Goal: Task Accomplishment & Management: Use online tool/utility

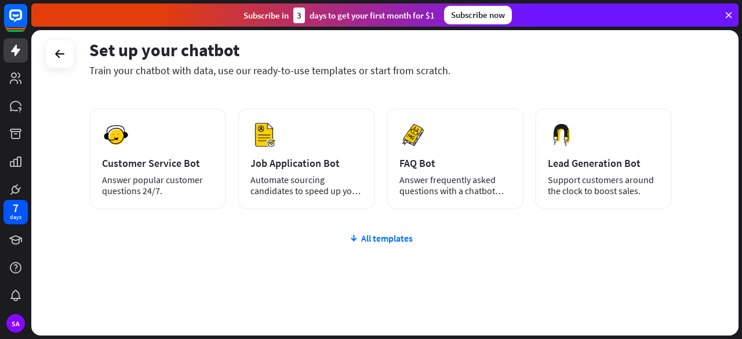
scroll to position [174, 0]
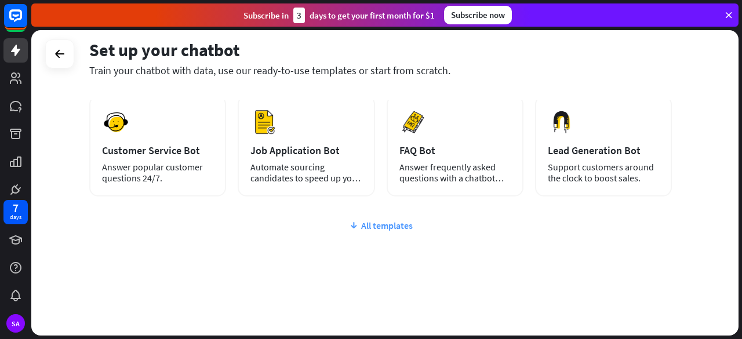
click at [371, 228] on div "All templates" at bounding box center [380, 226] width 583 height 12
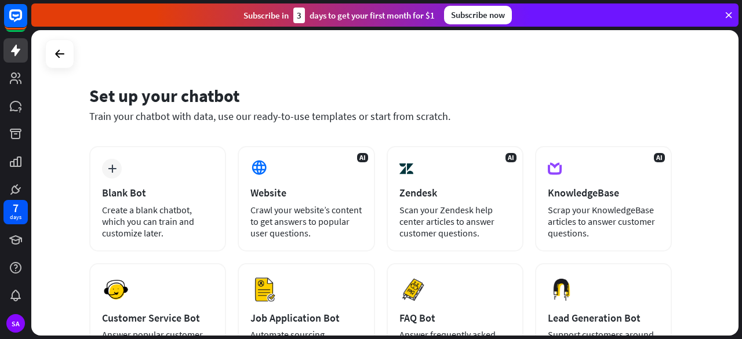
scroll to position [0, 0]
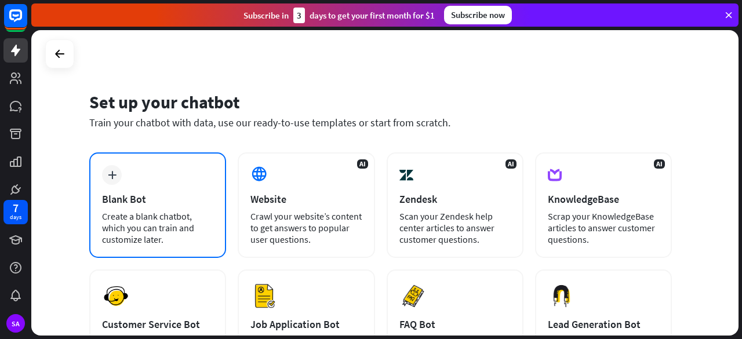
click at [182, 213] on div "Create a blank chatbot, which you can train and customize later." at bounding box center [157, 228] width 111 height 35
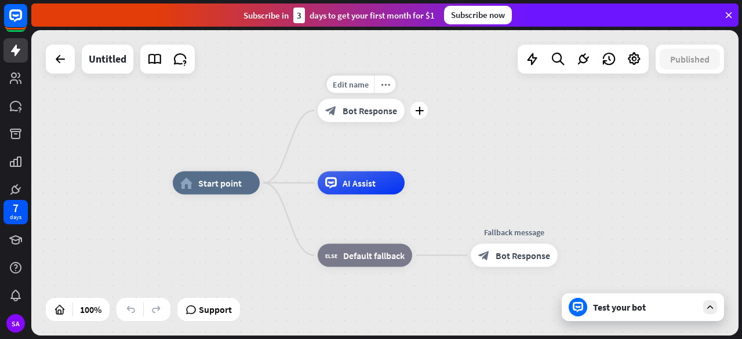
click at [363, 120] on div "block_bot_response Bot Response" at bounding box center [361, 110] width 87 height 23
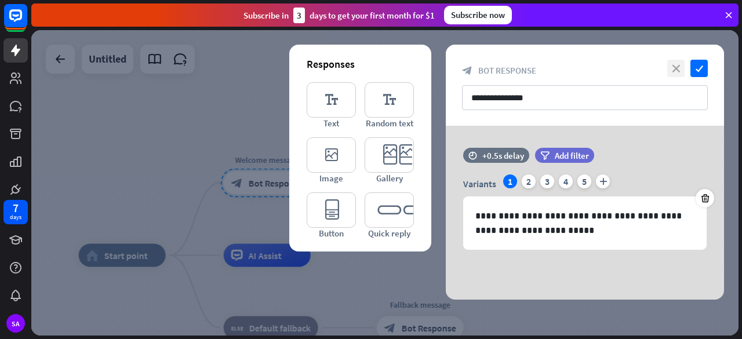
click at [678, 69] on icon "close" at bounding box center [676, 68] width 17 height 17
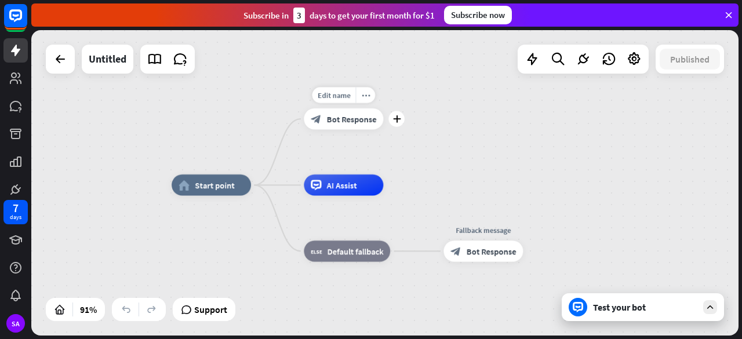
drag, startPoint x: 276, startPoint y: 216, endPoint x: 370, endPoint y: 148, distance: 116.4
click at [370, 130] on div "Edit name more_horiz plus block_bot_response Bot Response" at bounding box center [343, 118] width 79 height 21
click at [190, 313] on icon at bounding box center [186, 310] width 11 height 12
click at [201, 185] on span "Start point" at bounding box center [214, 185] width 39 height 10
click at [202, 169] on div "Edit name" at bounding box center [202, 162] width 44 height 16
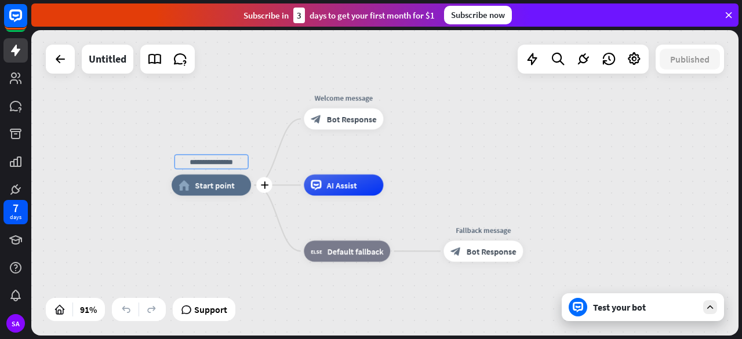
click at [236, 164] on input "text" at bounding box center [212, 161] width 74 height 15
type input "*****"
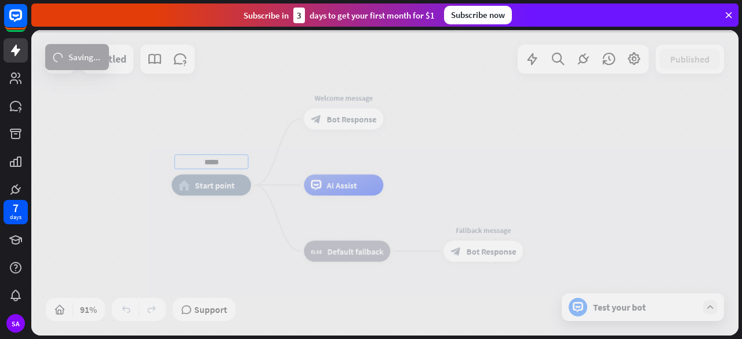
click at [252, 222] on div "***** home_2 Start point Welcome message block_bot_response Bot Response AI Ass…" at bounding box center [385, 183] width 708 height 306
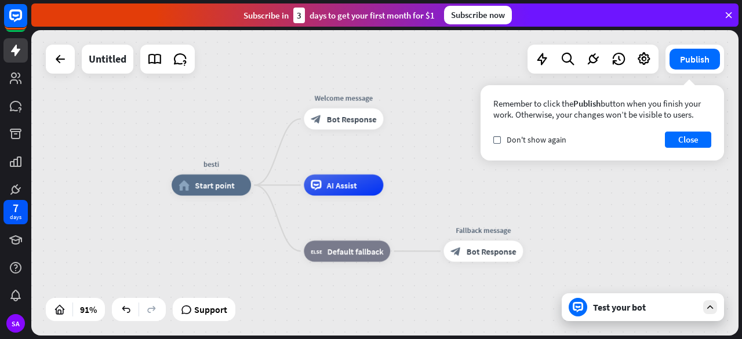
click at [451, 129] on div "besti home_2 Start point Welcome message block_bot_response Bot Response AI Ass…" at bounding box center [385, 183] width 708 height 306
click at [684, 139] on button "Close" at bounding box center [688, 140] width 46 height 16
